Goal: Information Seeking & Learning: Find specific fact

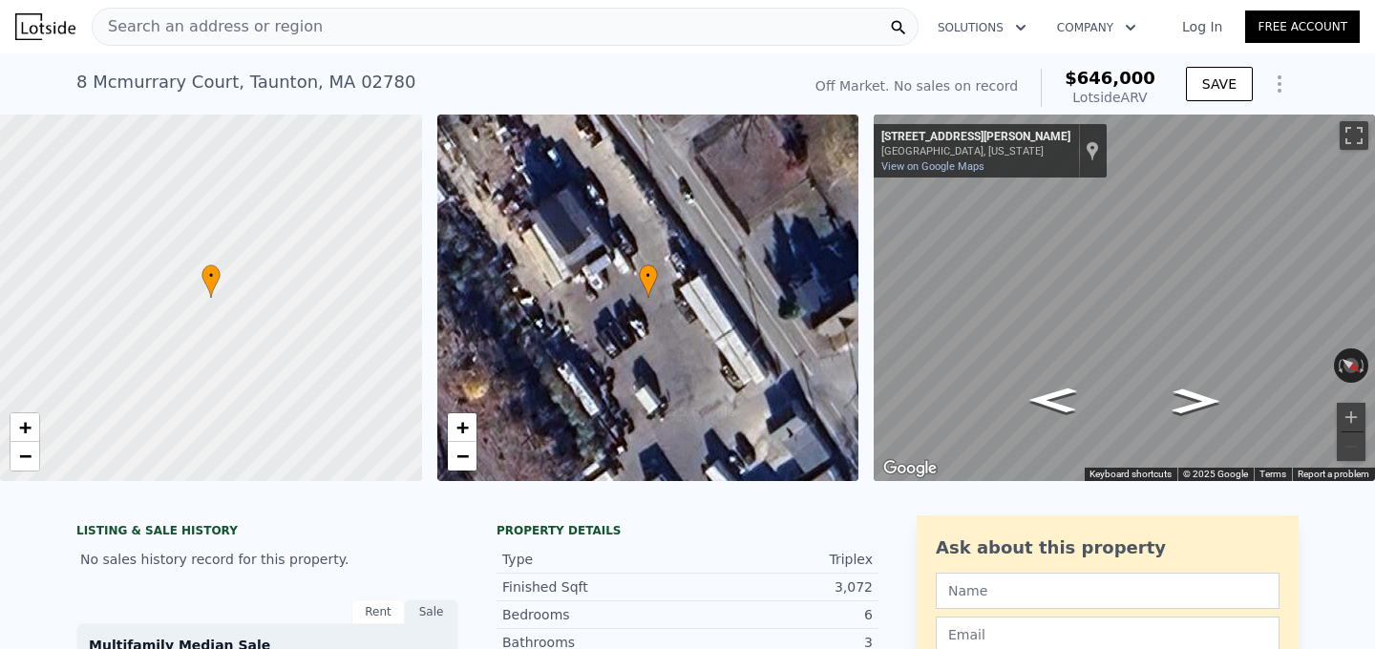
click at [384, 62] on div "[STREET_ADDRESS] No sales on record (~ARV $646k )" at bounding box center [434, 87] width 716 height 53
click at [376, 39] on div "Search an address or region" at bounding box center [505, 27] width 827 height 38
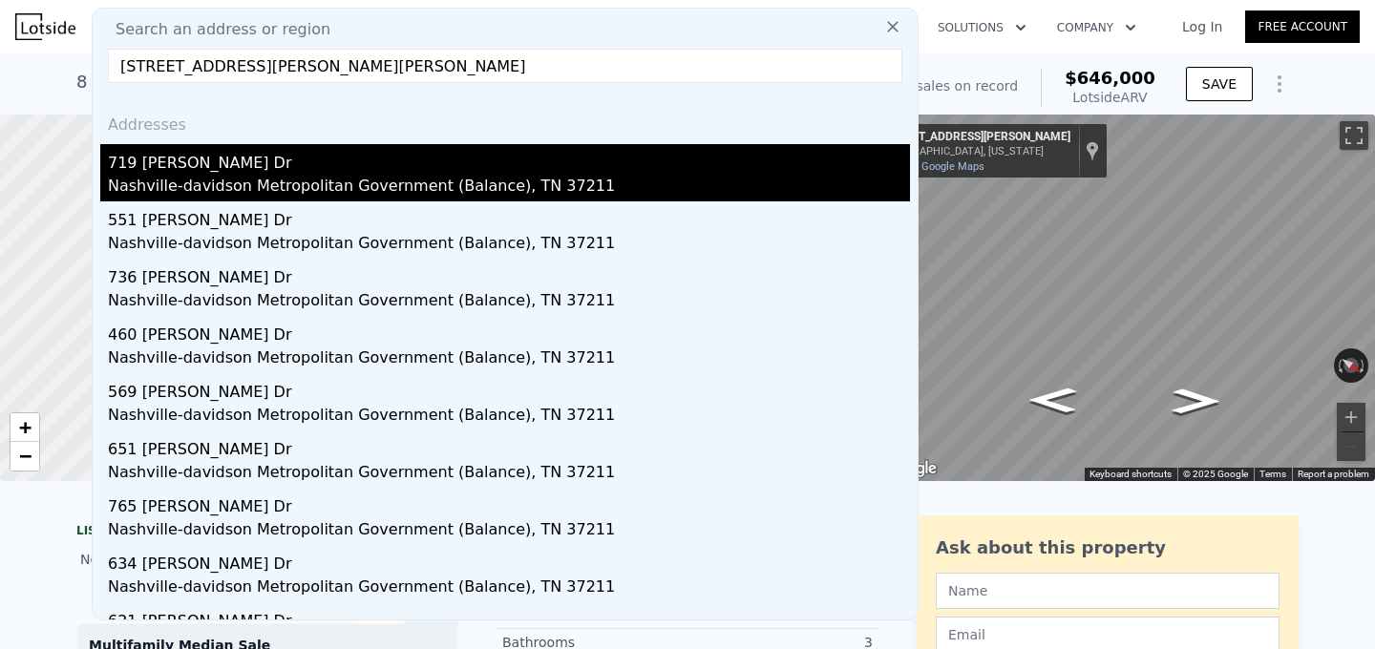
type input "[STREET_ADDRESS][PERSON_NAME][PERSON_NAME]"
click at [341, 160] on div "719 [PERSON_NAME] Dr" at bounding box center [509, 159] width 802 height 31
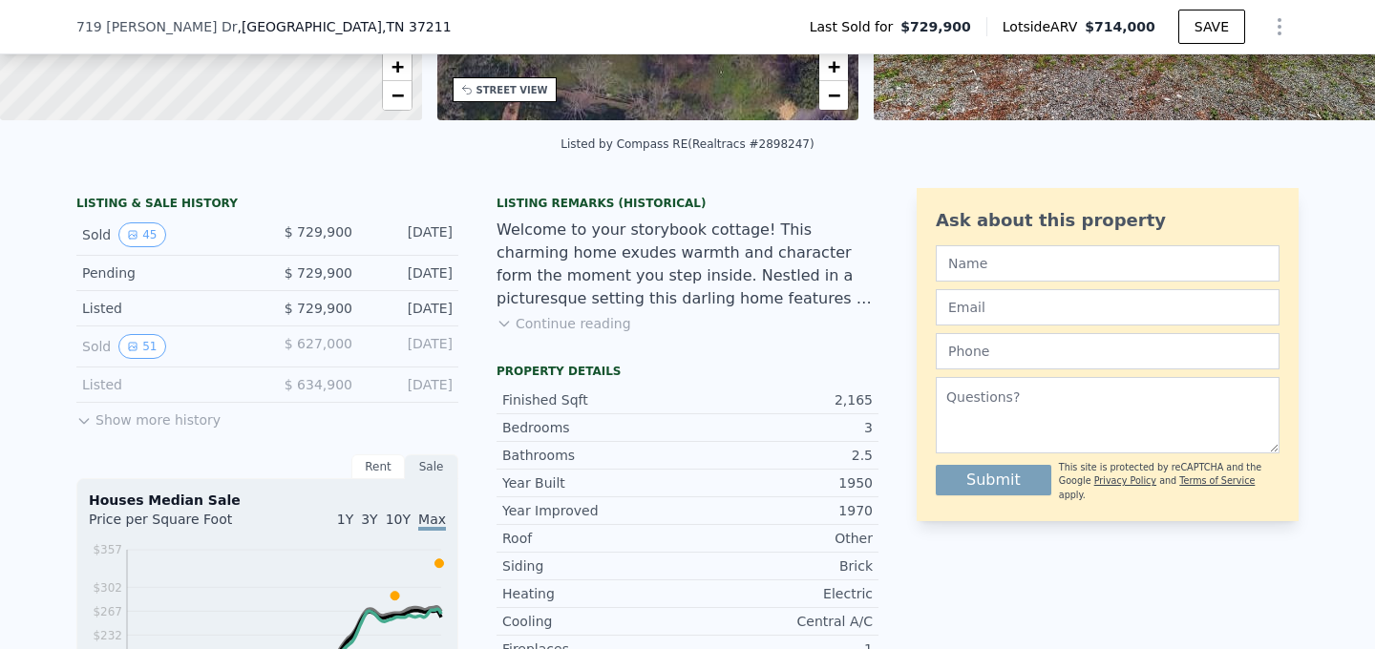
scroll to position [355, 0]
click at [144, 414] on button "Show more history" at bounding box center [148, 415] width 144 height 27
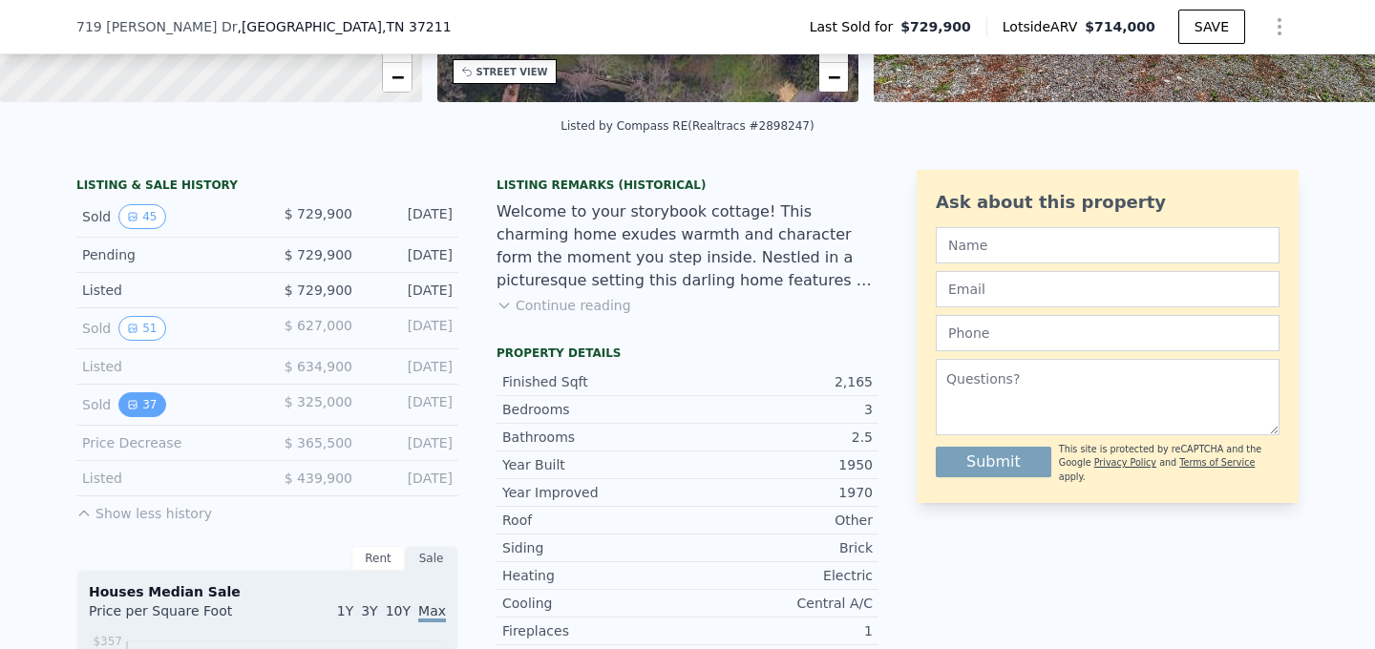
scroll to position [373, 0]
click at [125, 399] on button "37" at bounding box center [141, 403] width 47 height 25
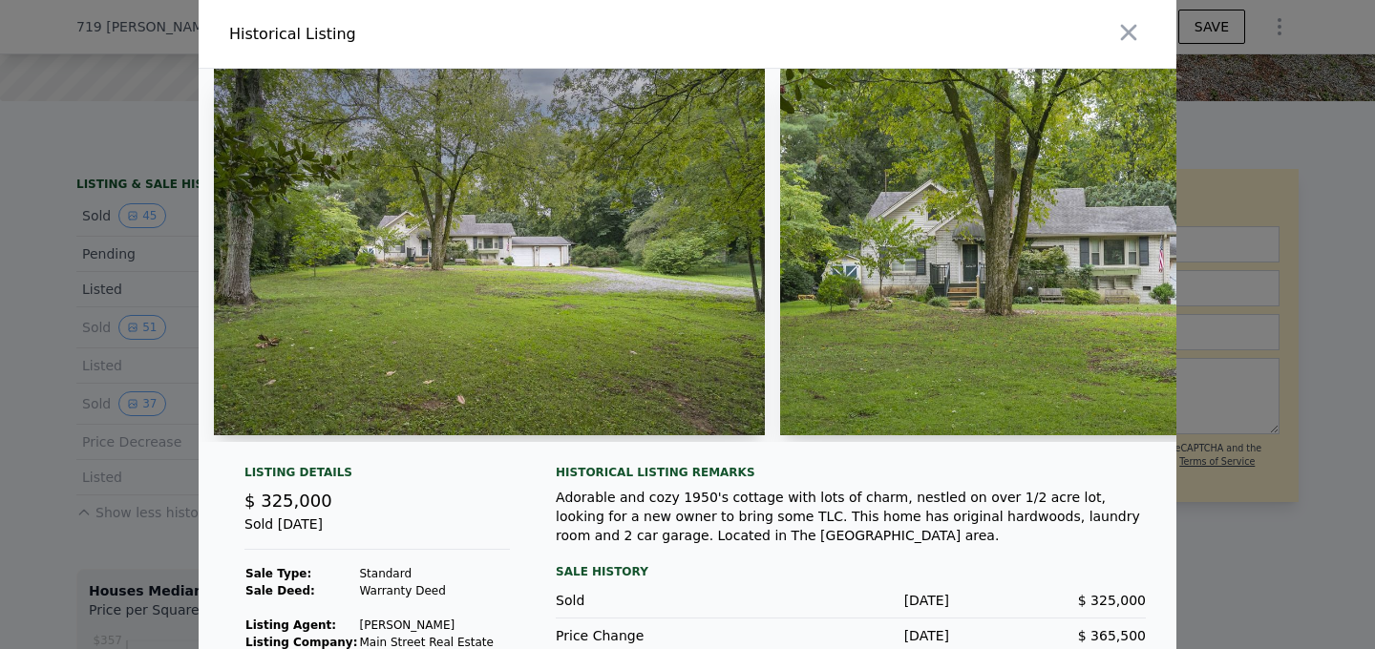
click at [108, 396] on div at bounding box center [687, 324] width 1375 height 649
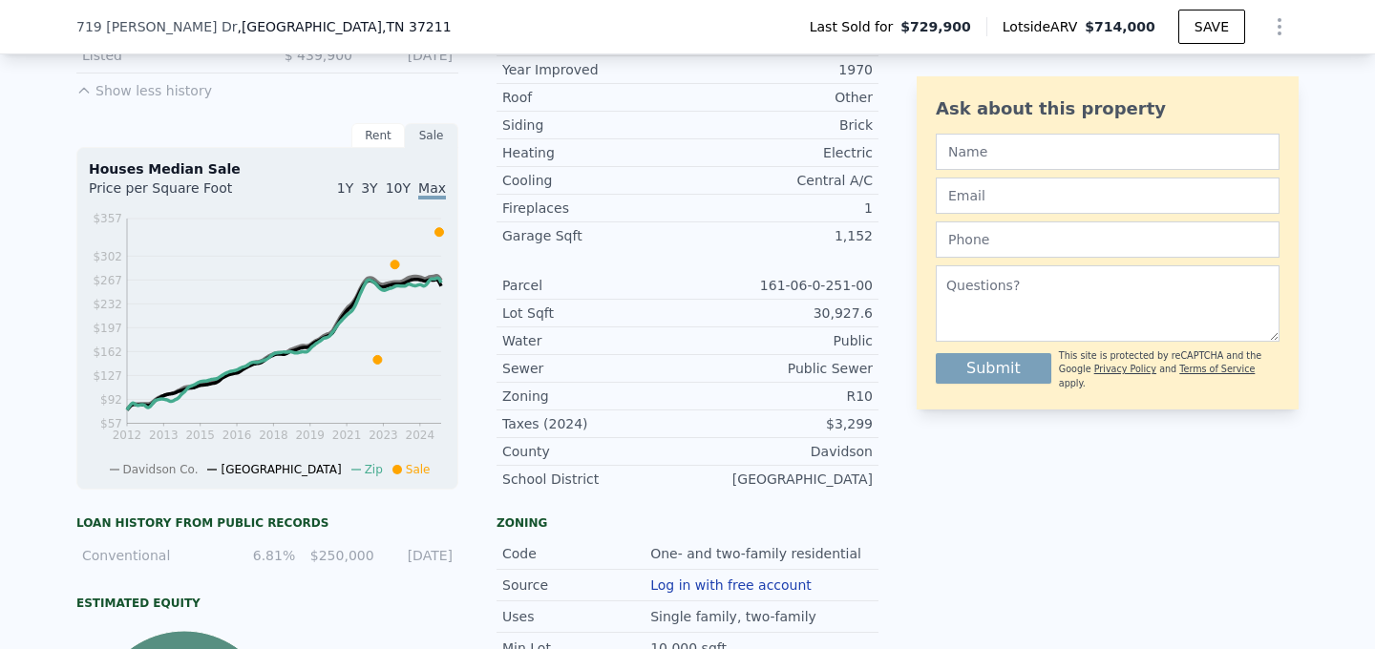
scroll to position [1220, 0]
